Goal: Information Seeking & Learning: Understand process/instructions

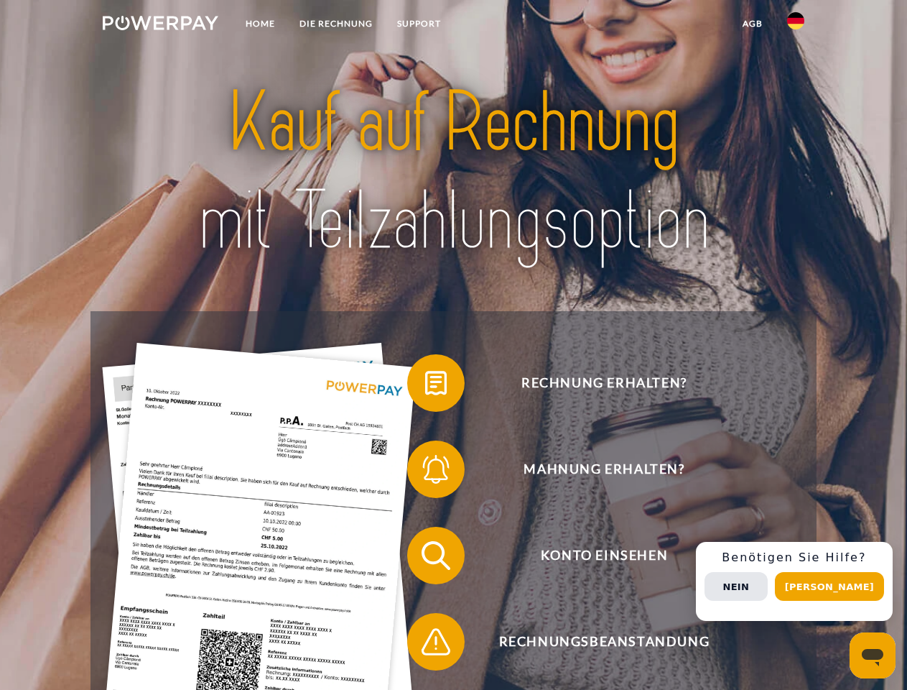
click at [160, 25] on img at bounding box center [161, 23] width 116 height 14
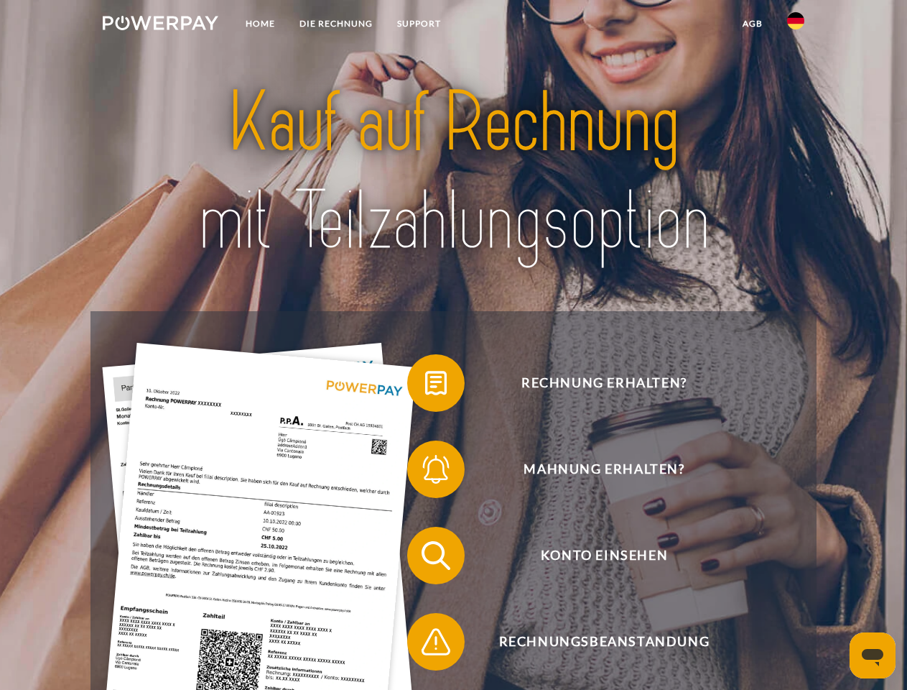
click at [796, 25] on img at bounding box center [795, 20] width 17 height 17
click at [752, 24] on link "agb" at bounding box center [753, 24] width 45 height 26
click at [425, 386] on span at bounding box center [415, 383] width 72 height 72
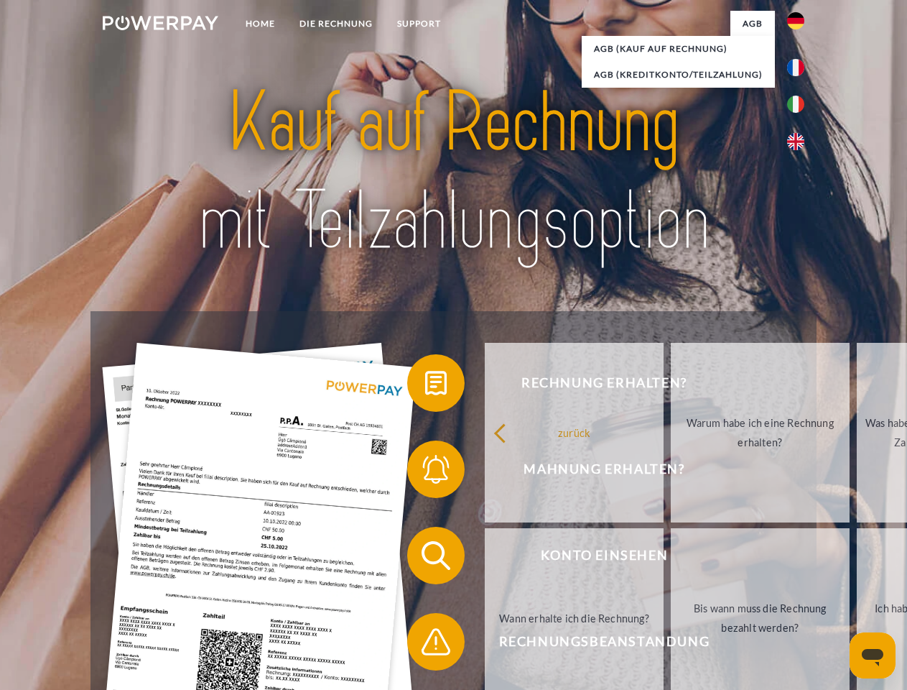
click at [425, 472] on span at bounding box center [415, 469] width 72 height 72
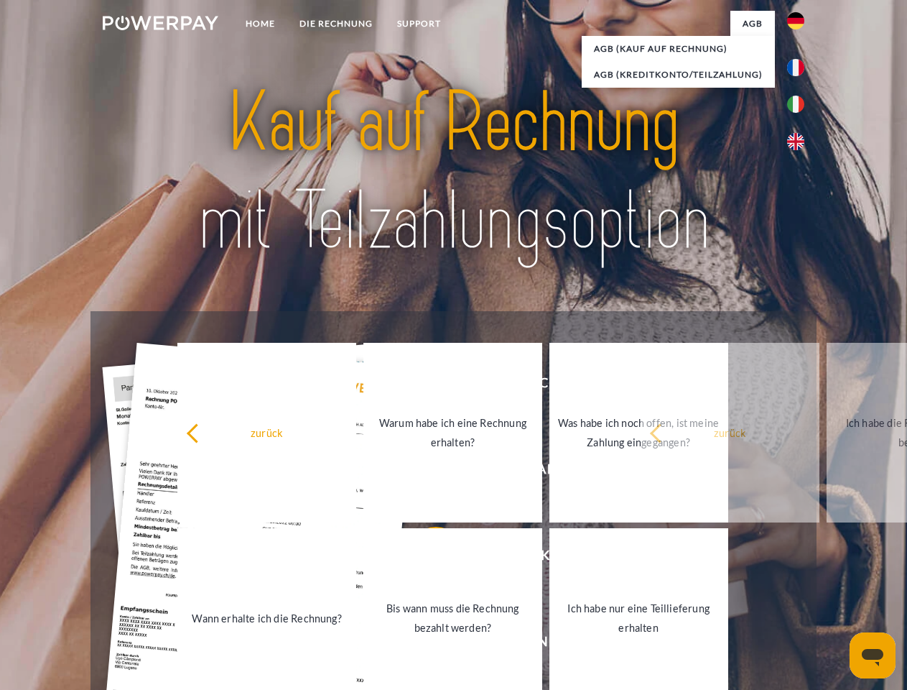
click at [425, 558] on link "Bis wann muss die Rechnung bezahlt werden?" at bounding box center [452, 618] width 179 height 180
click at [425, 644] on span at bounding box center [415, 642] width 72 height 72
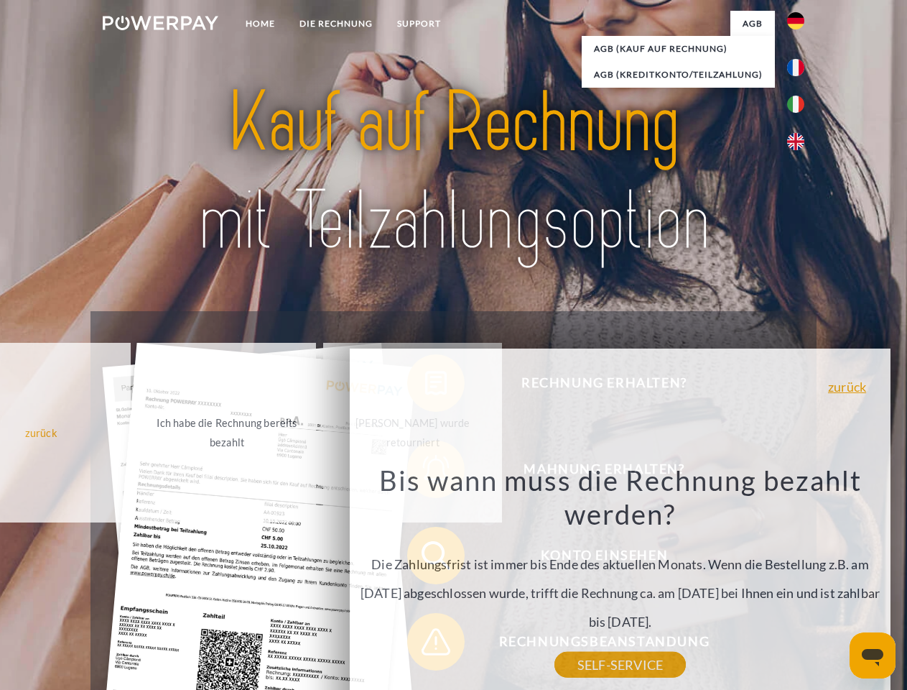
click at [800, 581] on div "Rechnung erhalten? Mahnung erhalten? Konto einsehen" at bounding box center [454, 598] width 726 height 575
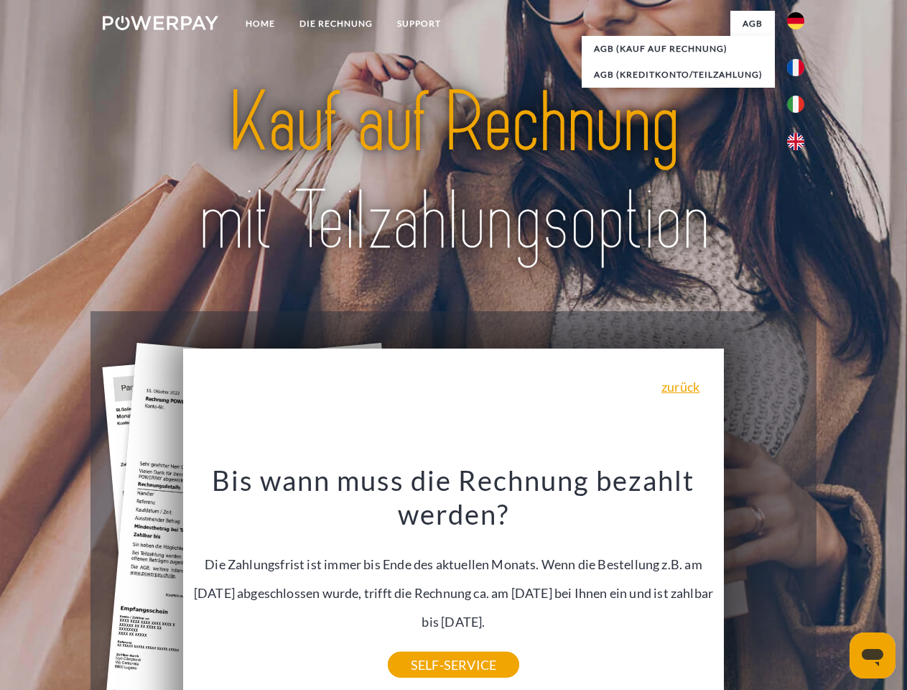
click at [764, 584] on span "Konto einsehen" at bounding box center [604, 555] width 352 height 57
click at [835, 586] on header "Home DIE RECHNUNG SUPPORT" at bounding box center [453, 496] width 907 height 992
